Goal: Check status: Check status

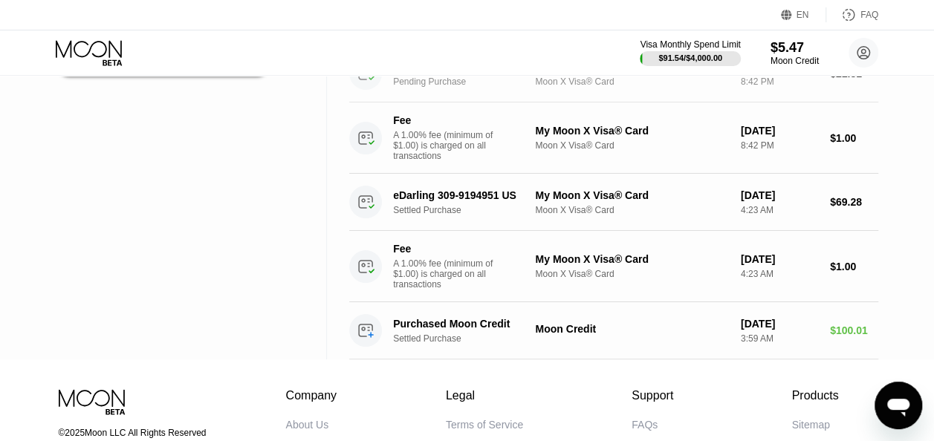
scroll to position [250, 0]
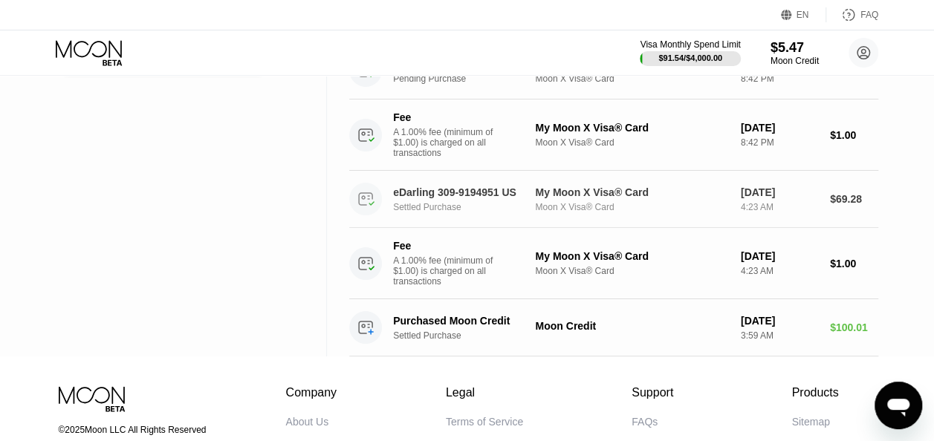
click at [762, 198] on div "[DATE]" at bounding box center [778, 192] width 77 height 12
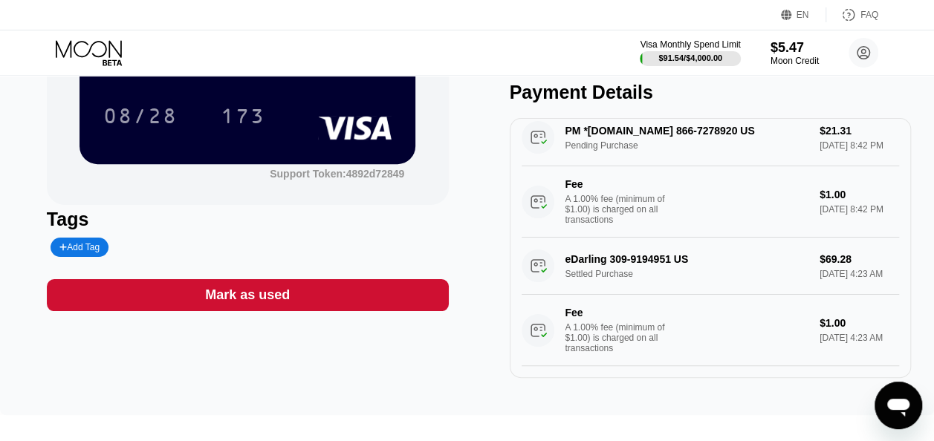
scroll to position [190, 0]
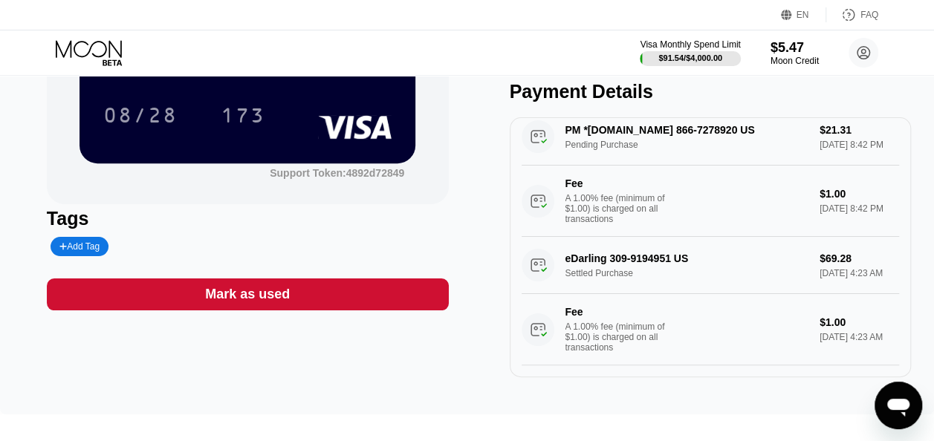
click at [659, 241] on div "eDarling 309-9194951 US Settled Purchase $69.28 [DATE] 4:23 AM Fee A 1.00% fee …" at bounding box center [710, 301] width 378 height 128
click at [829, 237] on div "eDarling 309-9194951 US Settled Purchase $69.28 [DATE] 4:23 AM Fee A 1.00% fee …" at bounding box center [710, 301] width 378 height 128
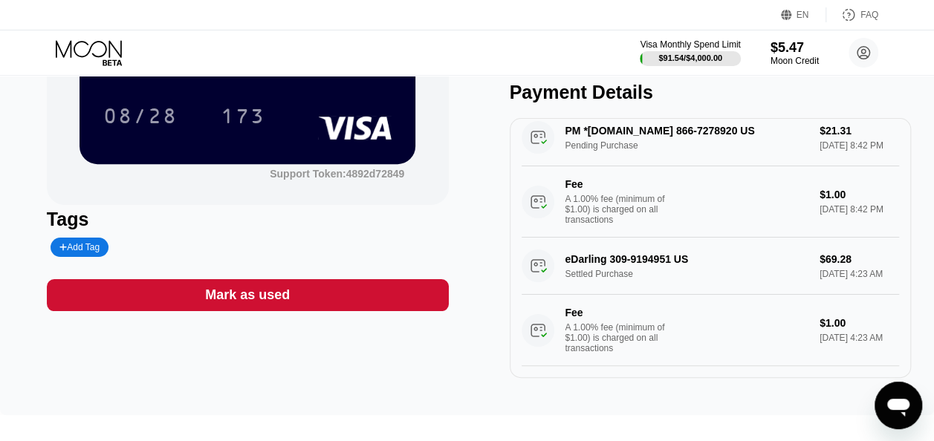
scroll to position [159, 0]
click at [579, 190] on div "Fee" at bounding box center [617, 184] width 104 height 12
click at [593, 223] on div "A 1.00% fee (minimum of $1.00) is charged on all transactions" at bounding box center [620, 209] width 111 height 31
click at [591, 290] on div "eDarling 309-9194951 US Settled Purchase $69.28 [DATE] 4:23 AM Fee A 1.00% fee …" at bounding box center [710, 302] width 378 height 128
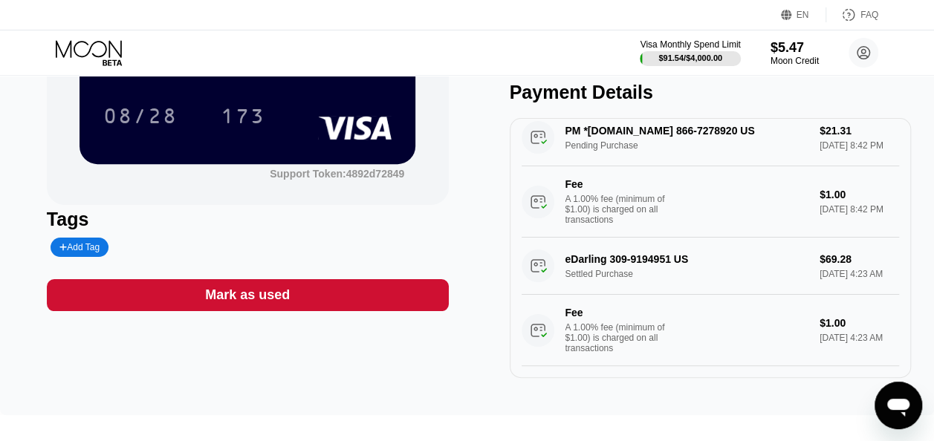
click at [584, 354] on div "A 1.00% fee (minimum of $1.00) is charged on all transactions" at bounding box center [620, 337] width 111 height 31
